Goal: Navigation & Orientation: Find specific page/section

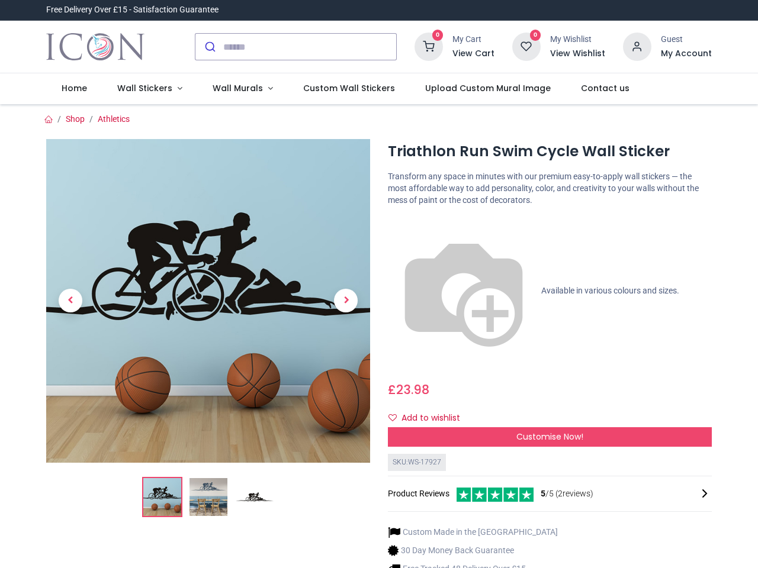
click at [379, 284] on div "Triathlon Run Swim Cycle Wall Sticker [URL][DOMAIN_NAME] [URL][DOMAIN_NAME] Tra…" at bounding box center [550, 393] width 342 height 509
click at [297, 47] on input "search" at bounding box center [309, 47] width 173 height 26
click at [310, 47] on input "search" at bounding box center [309, 47] width 173 height 26
click at [475, 54] on h6 "View Cart" at bounding box center [473, 54] width 42 height 12
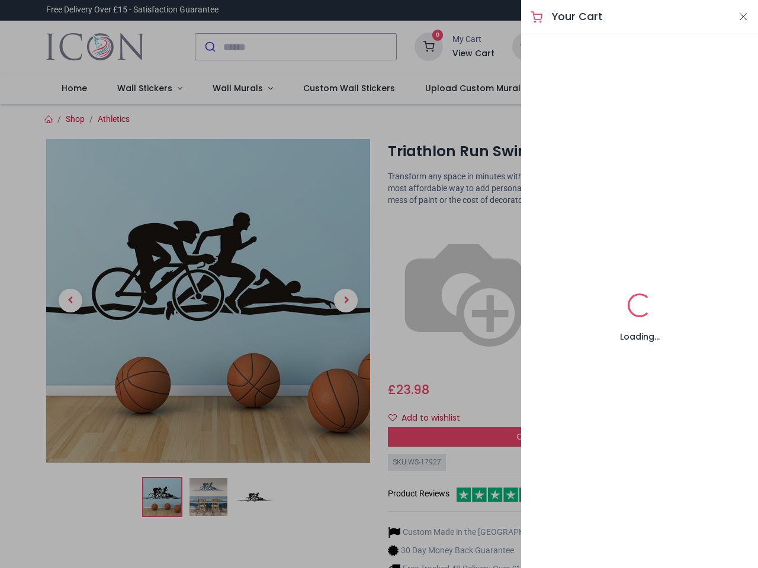
click at [637, 46] on div at bounding box center [379, 284] width 758 height 568
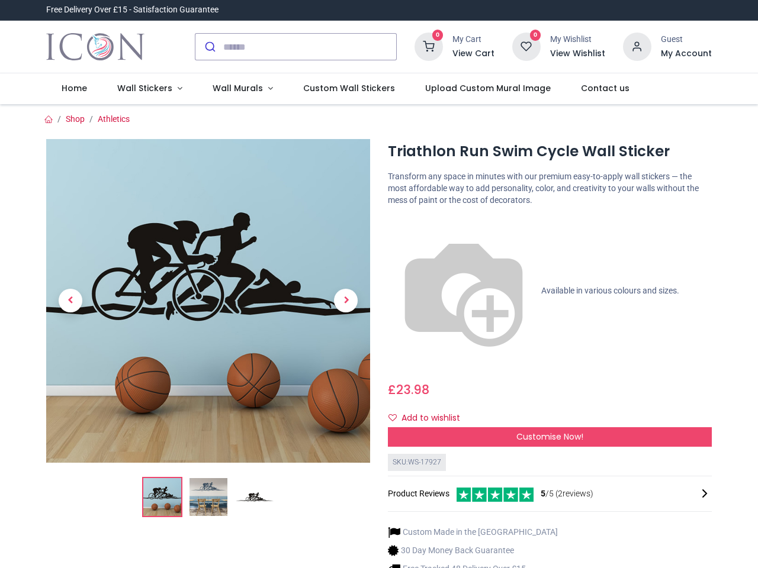
click at [685, 54] on h6 "My Account" at bounding box center [686, 54] width 51 height 12
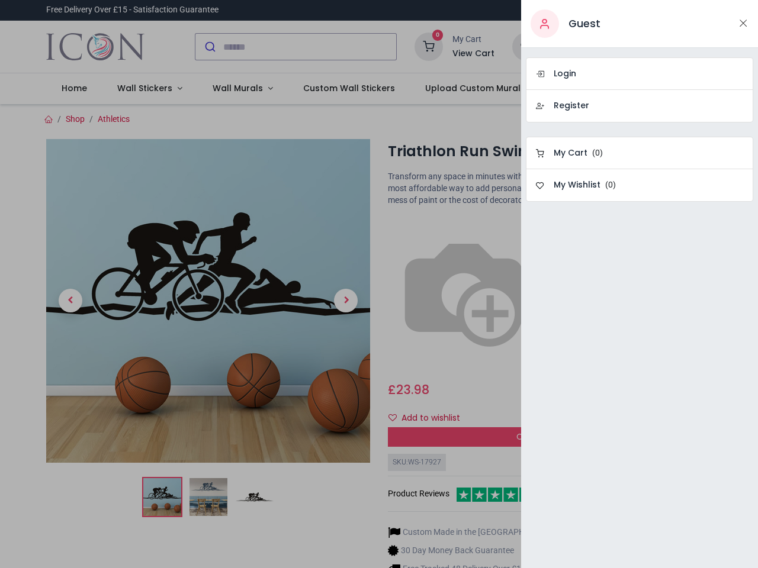
click at [147, 89] on div at bounding box center [379, 284] width 758 height 568
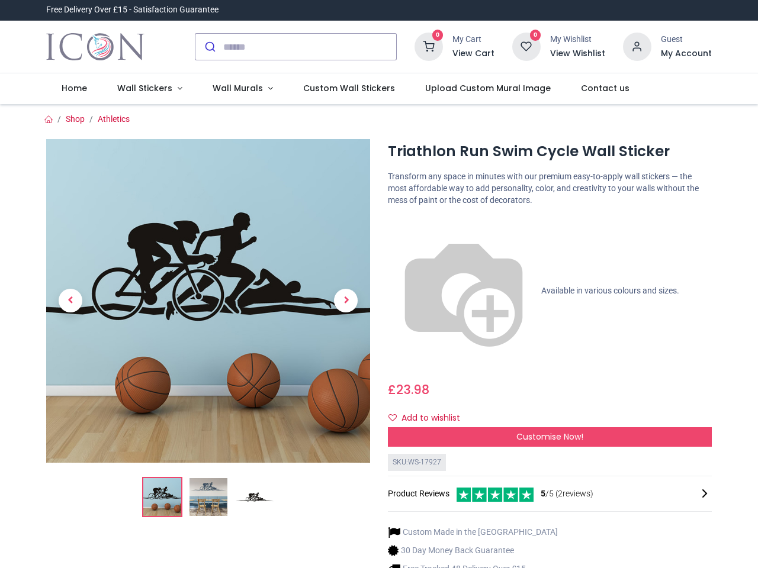
click at [237, 89] on span "Wall Murals" at bounding box center [237, 88] width 50 height 12
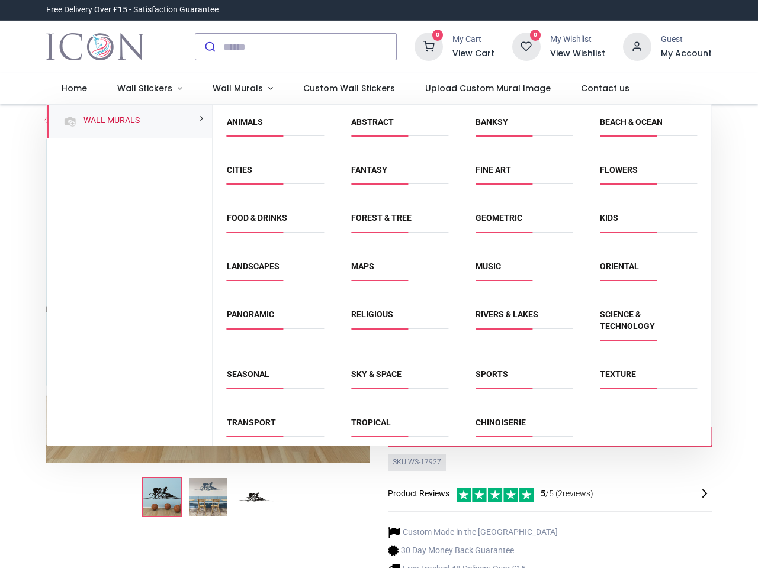
click at [378, 336] on div "Religious" at bounding box center [399, 327] width 124 height 60
